Goal: Navigation & Orientation: Find specific page/section

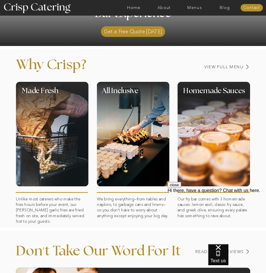
scroll to position [145, 0]
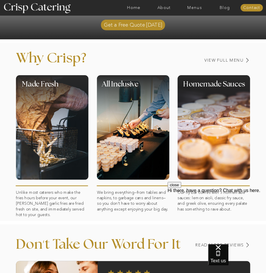
click at [228, 59] on h3 "View Full Menu" at bounding box center [208, 60] width 70 height 4
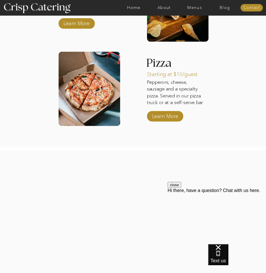
scroll to position [752, 0]
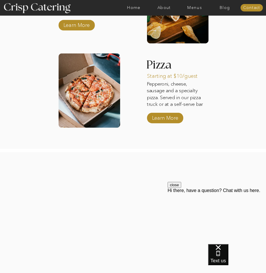
click at [181, 188] on button "close" at bounding box center [174, 185] width 14 height 6
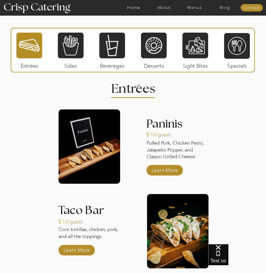
scroll to position [521, 0]
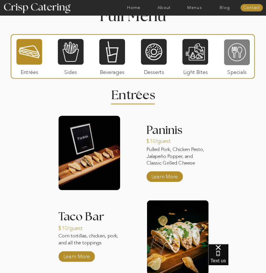
click at [236, 61] on div at bounding box center [237, 52] width 26 height 27
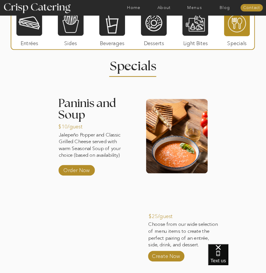
scroll to position [434, 0]
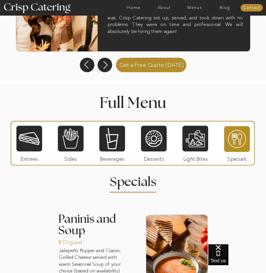
click at [34, 140] on div at bounding box center [29, 138] width 26 height 27
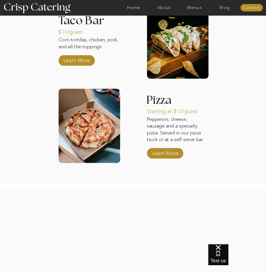
scroll to position [723, 0]
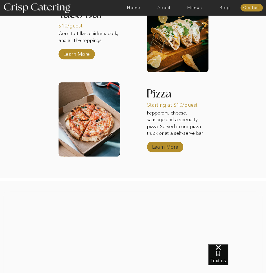
click at [168, 150] on p "Learn More" at bounding box center [164, 145] width 29 height 13
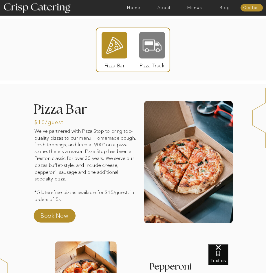
click at [157, 49] on div at bounding box center [152, 45] width 26 height 27
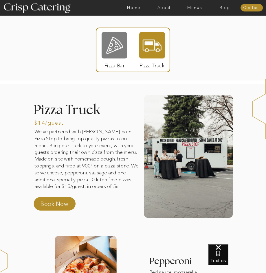
click at [108, 54] on div at bounding box center [114, 45] width 26 height 27
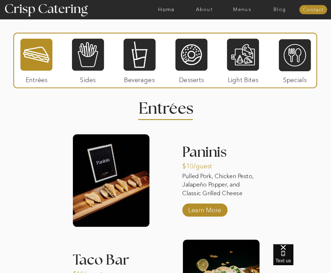
scroll to position [654, 0]
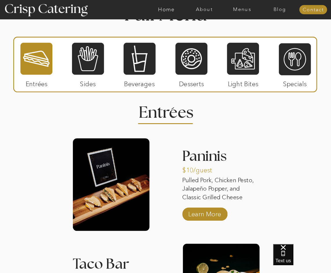
click at [97, 72] on div at bounding box center [88, 58] width 32 height 33
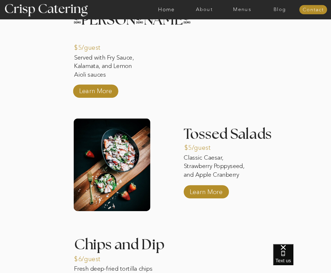
scroll to position [770, 0]
